Goal: Information Seeking & Learning: Learn about a topic

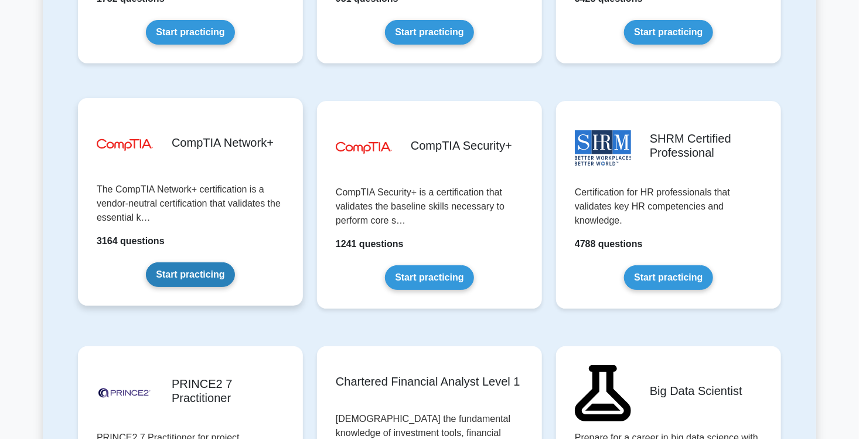
scroll to position [2132, 0]
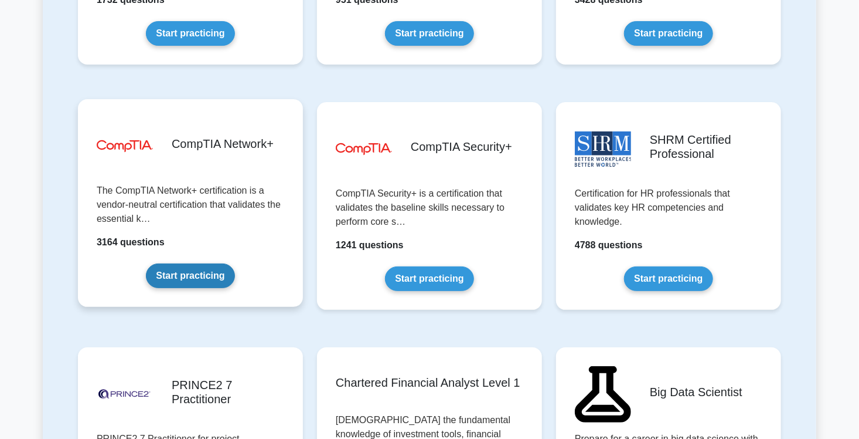
click at [184, 274] on link "Start practicing" at bounding box center [190, 275] width 89 height 25
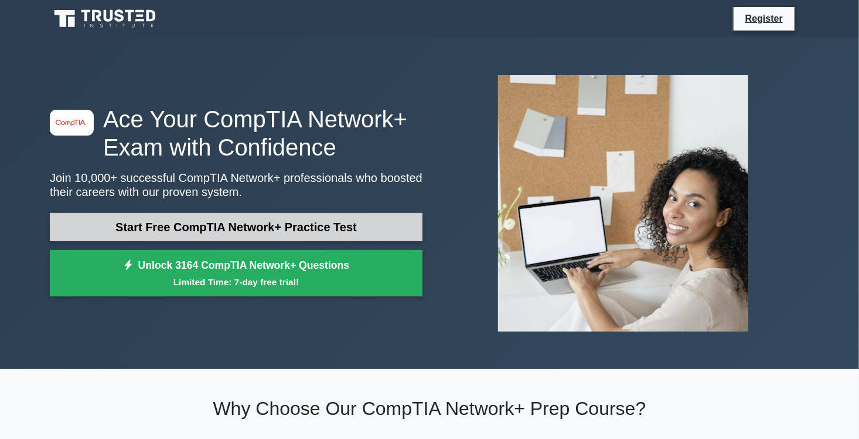
click at [221, 218] on link "Start Free CompTIA Network+ Practice Test" at bounding box center [236, 227] width 373 height 28
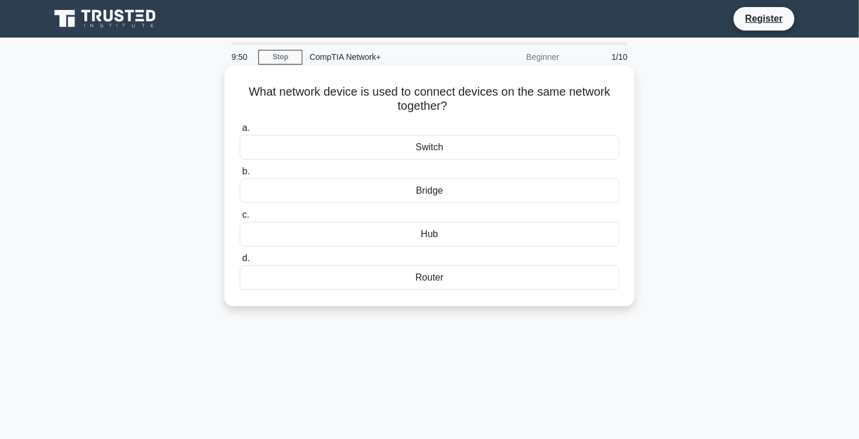
click at [376, 157] on div "Switch" at bounding box center [430, 147] width 380 height 25
click at [240, 132] on input "a. Switch" at bounding box center [240, 128] width 0 height 8
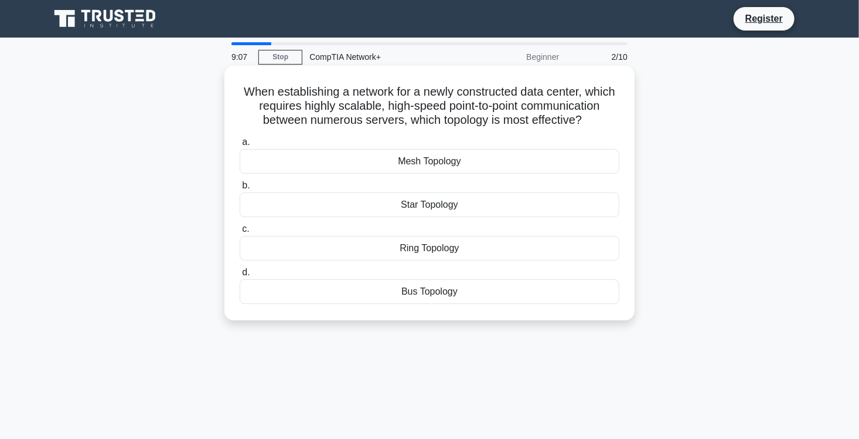
click at [422, 161] on div "Mesh Topology" at bounding box center [430, 161] width 380 height 25
click at [240, 146] on input "a. Mesh Topology" at bounding box center [240, 142] width 0 height 8
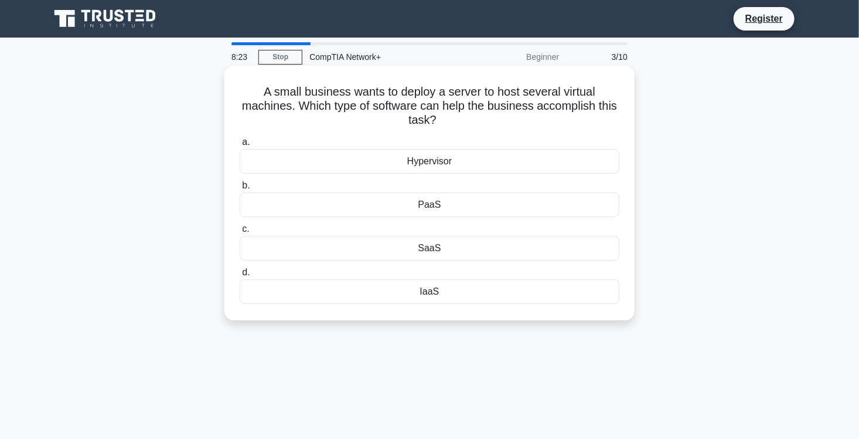
click at [414, 158] on div "Hypervisor" at bounding box center [430, 161] width 380 height 25
click at [240, 146] on input "a. Hypervisor" at bounding box center [240, 142] width 0 height 8
click at [427, 160] on div "Attenuation" at bounding box center [430, 161] width 380 height 25
click at [240, 146] on input "a. Attenuation" at bounding box center [240, 142] width 0 height 8
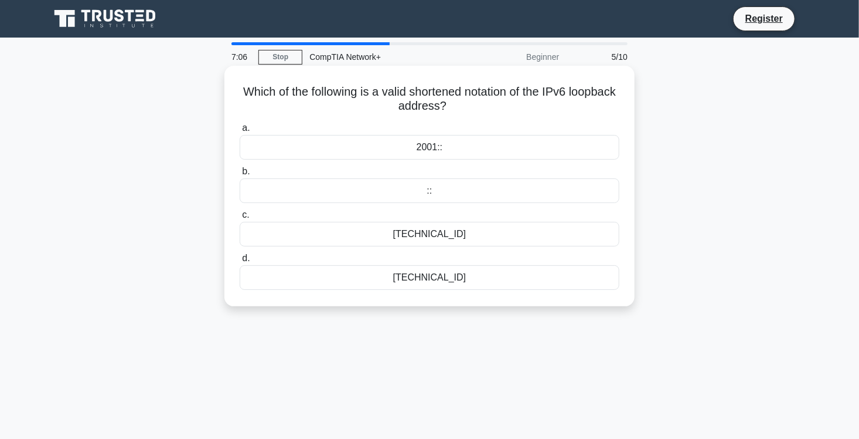
click at [430, 147] on div "2001::" at bounding box center [430, 147] width 380 height 25
click at [240, 132] on input "a. 2001::" at bounding box center [240, 128] width 0 height 8
